Goal: Task Accomplishment & Management: Manage account settings

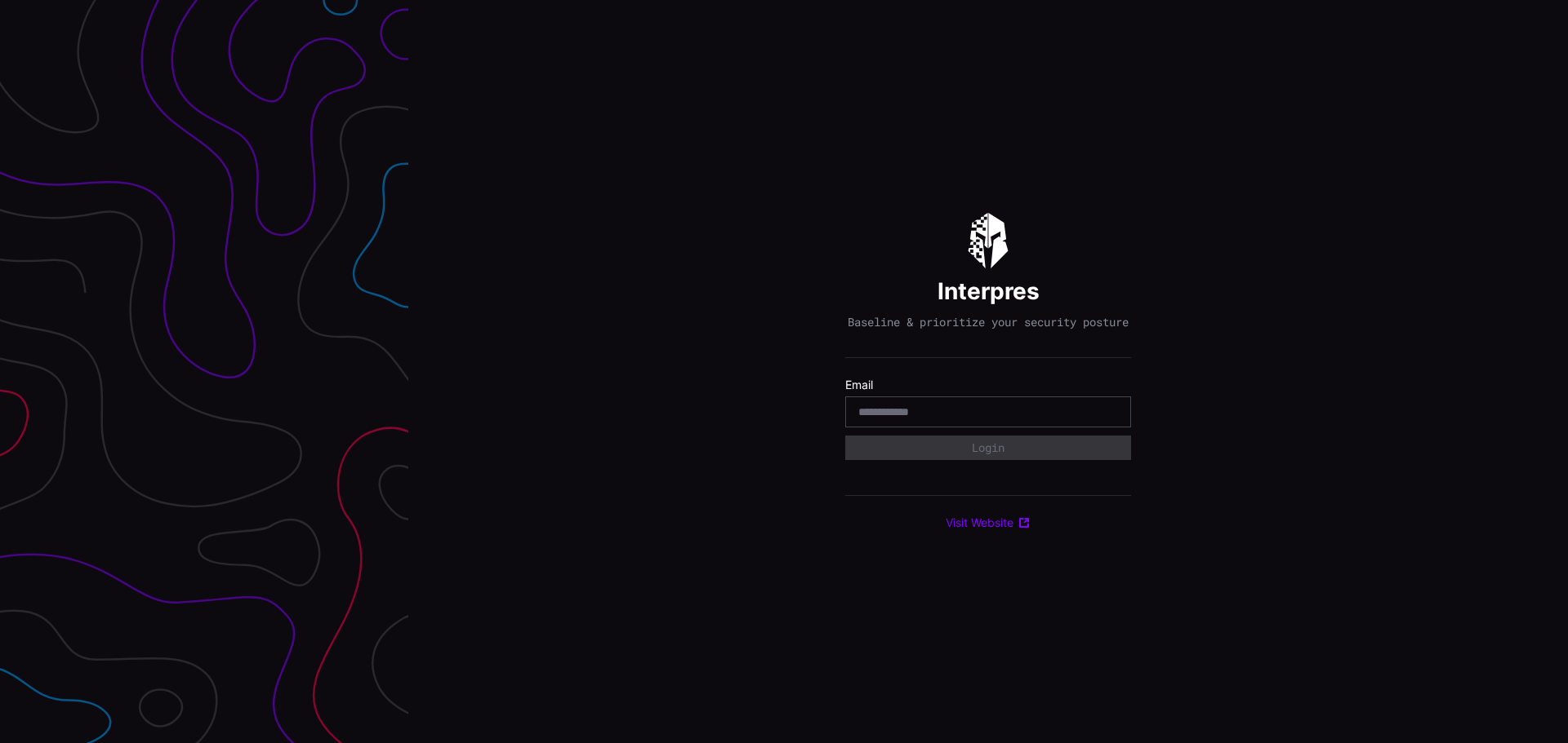
click at [931, 418] on input "email" at bounding box center [988, 412] width 260 height 14
type input "**********"
